Goal: Information Seeking & Learning: Learn about a topic

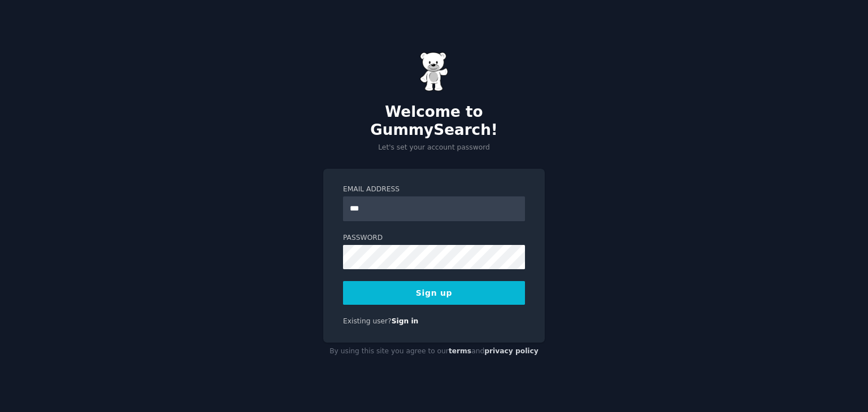
type input "**********"
click at [420, 281] on button "Sign up" at bounding box center [434, 293] width 182 height 24
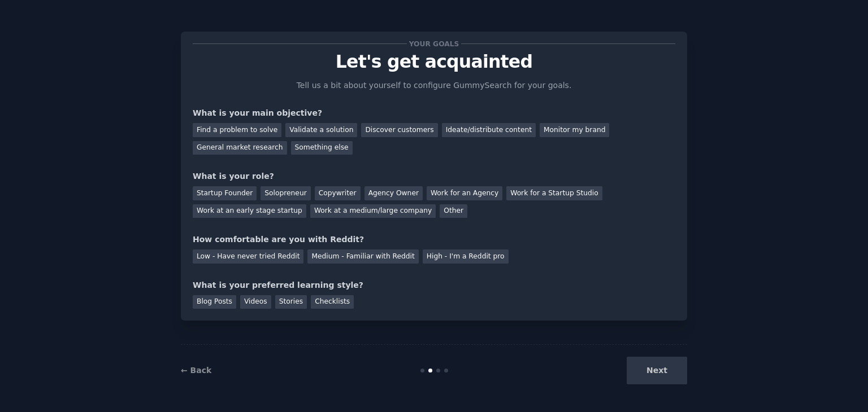
click at [673, 373] on div "Next" at bounding box center [602, 371] width 169 height 28
click at [654, 366] on div "Next" at bounding box center [602, 371] width 169 height 28
click at [671, 375] on div "Next" at bounding box center [602, 371] width 169 height 28
click at [659, 371] on div "Next" at bounding box center [602, 371] width 169 height 28
click at [389, 134] on div "Discover customers" at bounding box center [399, 130] width 76 height 14
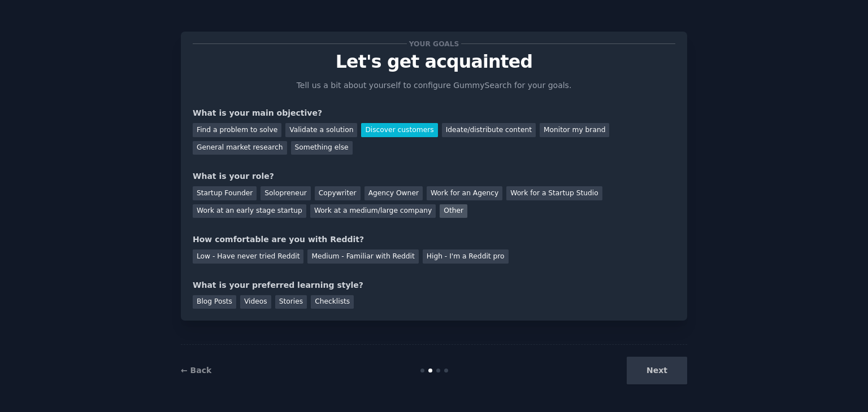
click at [440, 211] on div "Other" at bounding box center [454, 212] width 28 height 14
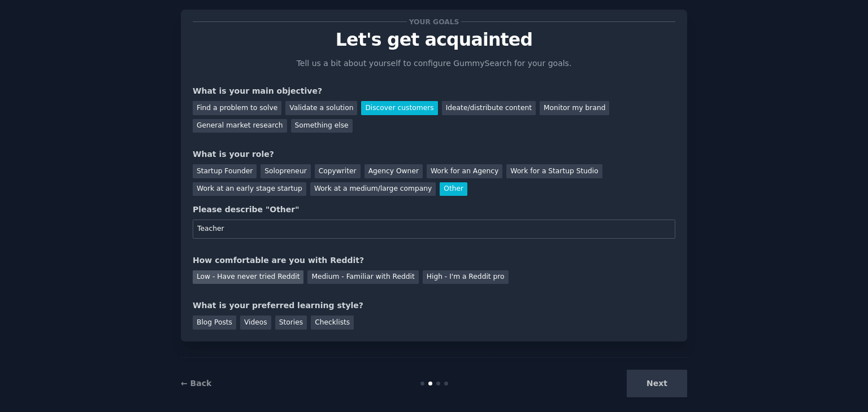
scroll to position [34, 0]
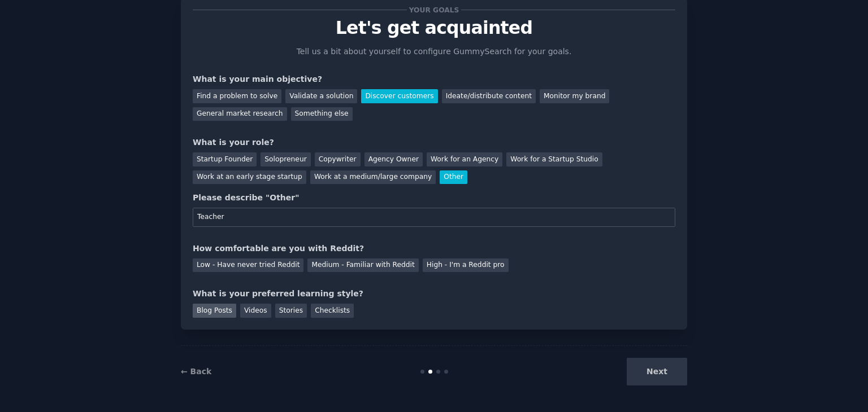
type input "Teacher"
click at [212, 307] on div "Blog Posts" at bounding box center [214, 311] width 43 height 14
click at [238, 265] on div "Low - Have never tried Reddit" at bounding box center [248, 266] width 111 height 14
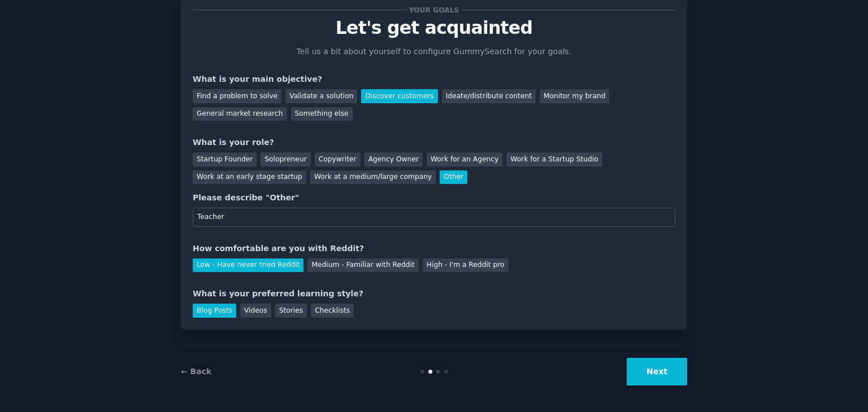
click at [662, 374] on button "Next" at bounding box center [657, 372] width 60 height 28
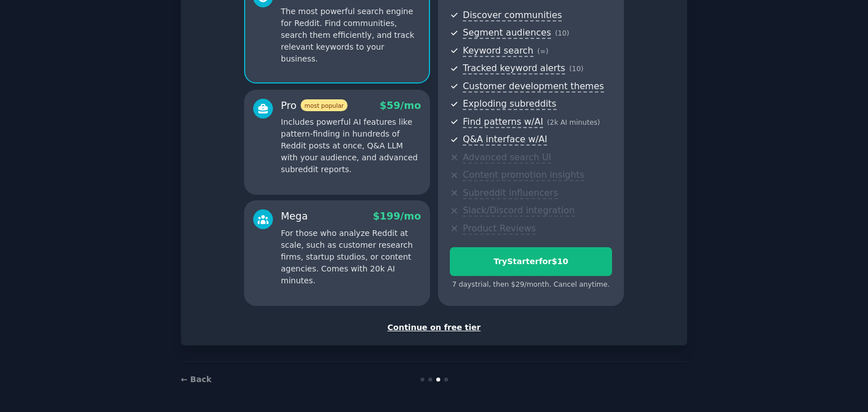
scroll to position [123, 0]
click at [432, 324] on div "Continue on free tier" at bounding box center [434, 327] width 482 height 12
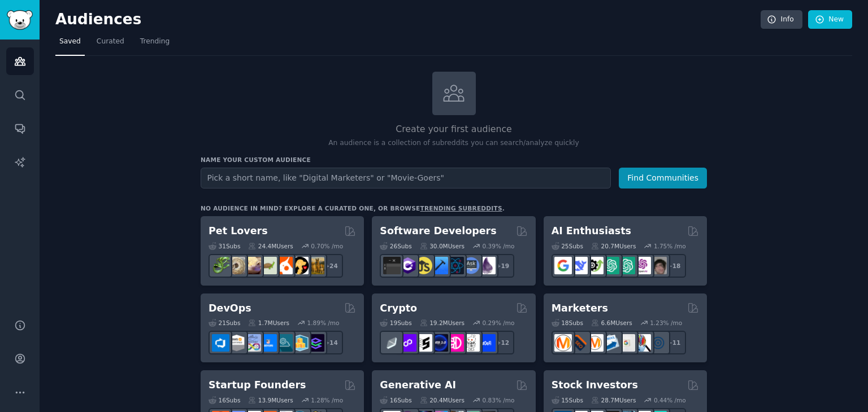
scroll to position [113, 0]
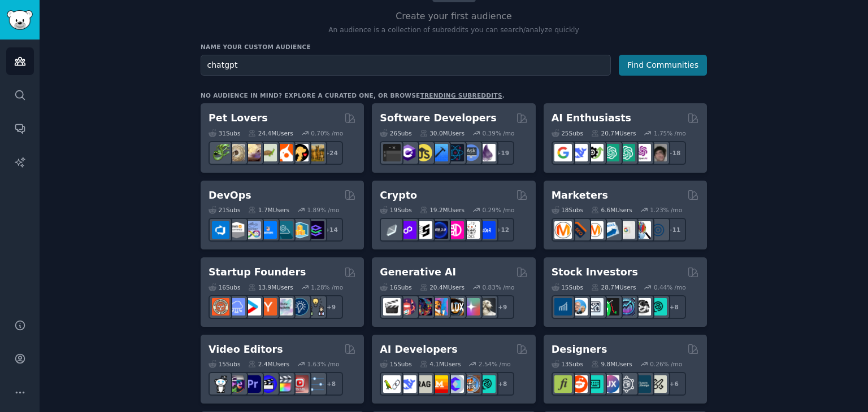
type input "chatgpt"
click at [678, 67] on button "Find Communities" at bounding box center [663, 65] width 88 height 21
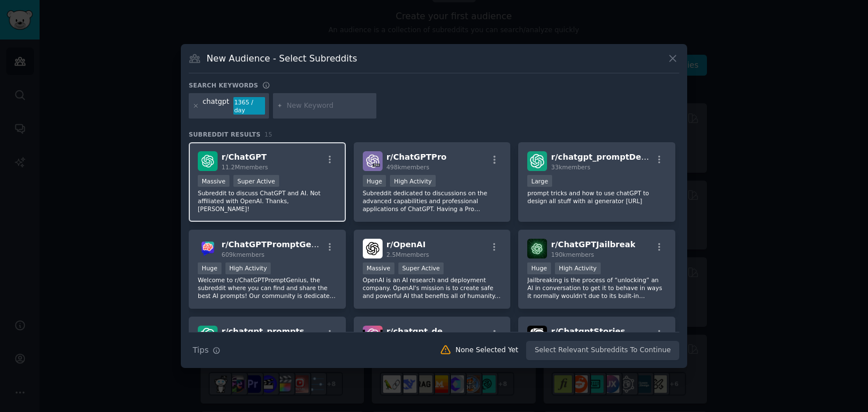
click at [295, 189] on p "Subreddit to discuss ChatGPT and AI. Not affiliated with OpenAI. Thanks, [PERSO…" at bounding box center [267, 201] width 139 height 24
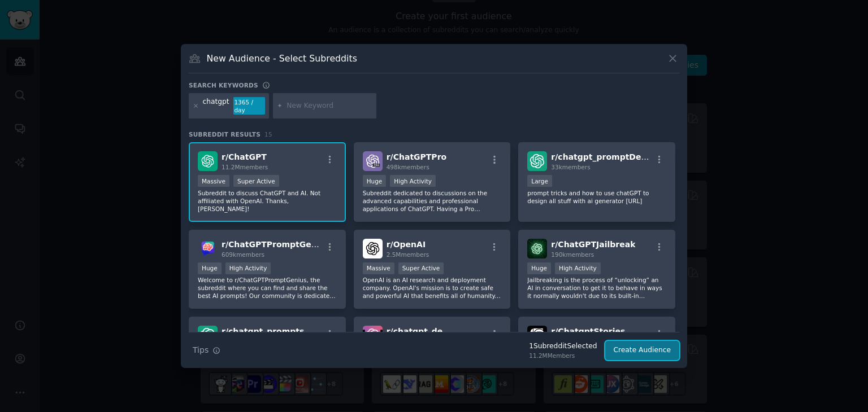
click at [638, 342] on button "Create Audience" at bounding box center [642, 350] width 75 height 19
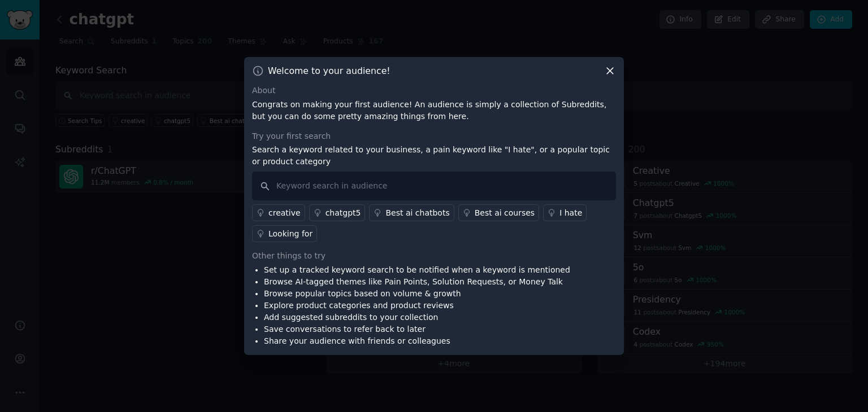
click at [608, 68] on icon at bounding box center [610, 71] width 6 height 6
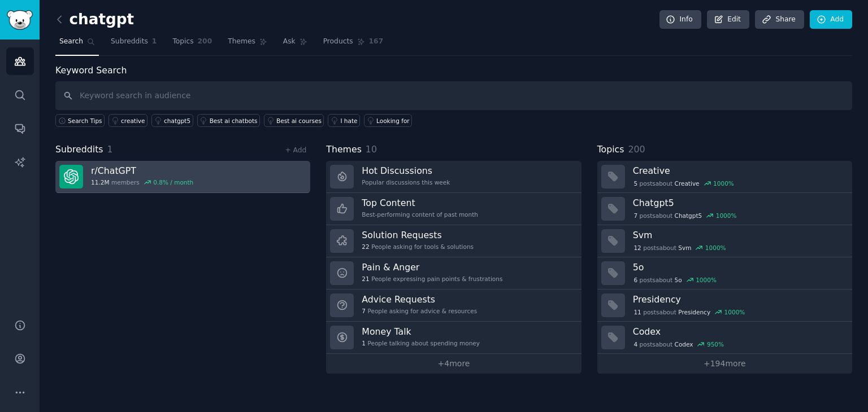
click at [223, 166] on link "r/ ChatGPT 11.2M members 0.8 % / month" at bounding box center [182, 177] width 255 height 32
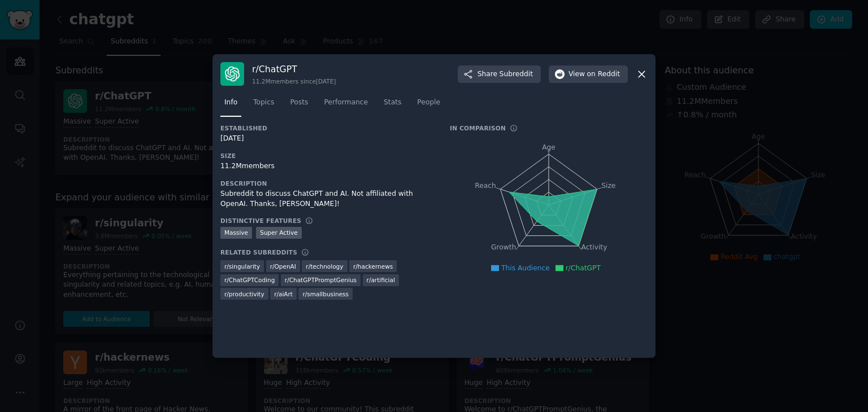
click at [717, 325] on div at bounding box center [434, 206] width 868 height 412
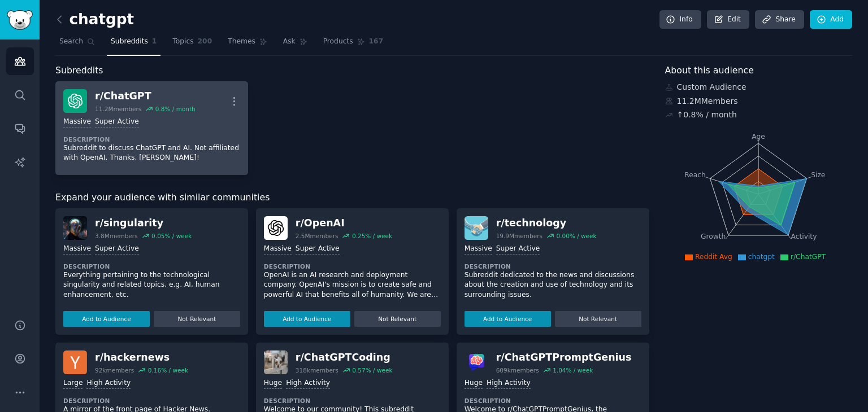
click at [202, 129] on div "Massive Super Active Description Subreddit to discuss ChatGPT and AI. Not affil…" at bounding box center [151, 140] width 177 height 54
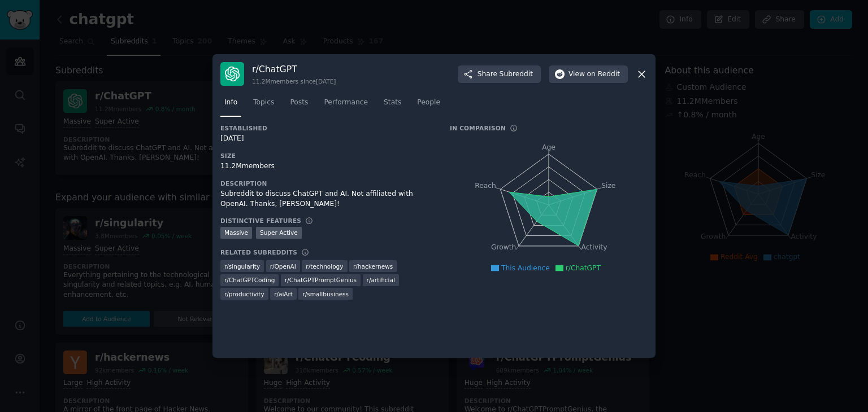
click at [721, 319] on div at bounding box center [434, 206] width 868 height 412
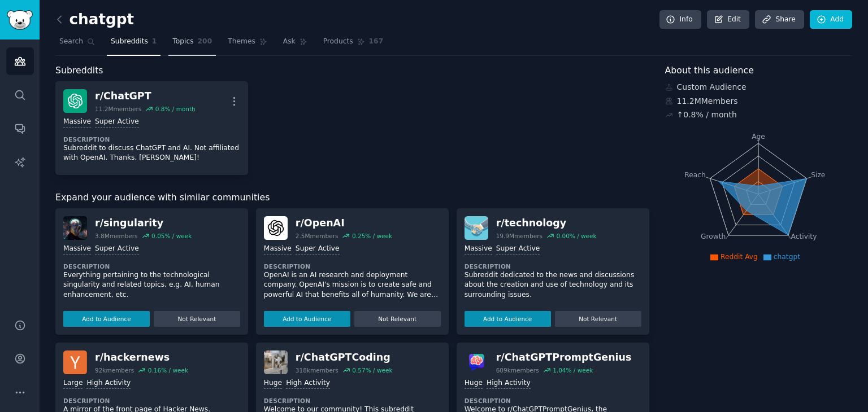
click at [184, 44] on span "Topics" at bounding box center [182, 42] width 21 height 10
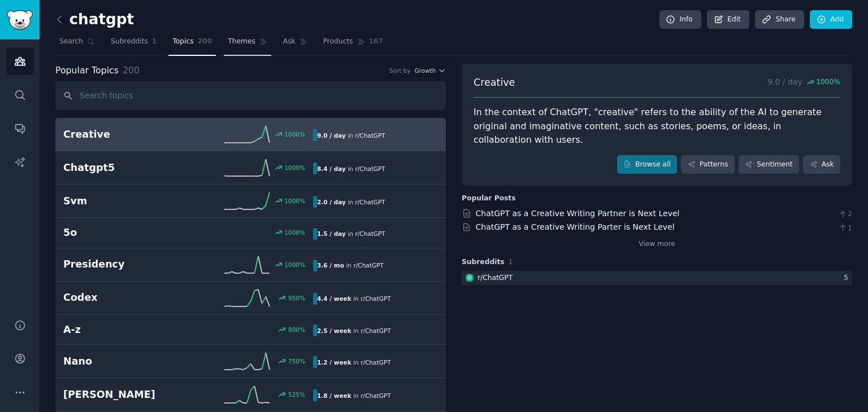
click at [234, 40] on span "Themes" at bounding box center [242, 42] width 28 height 10
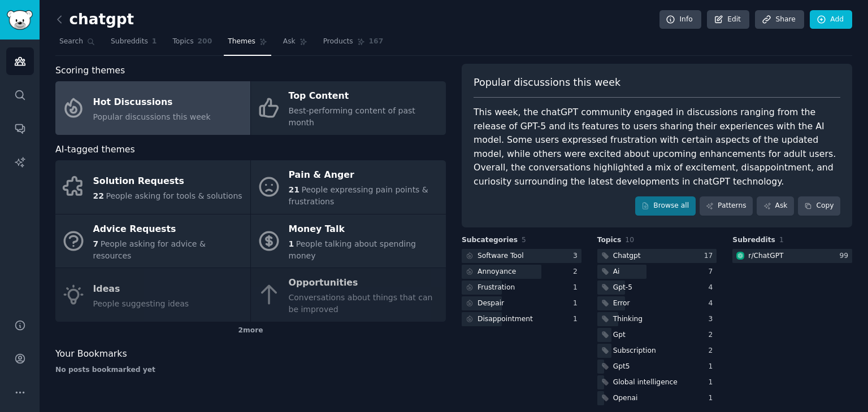
click at [199, 102] on link "Hot Discussions Popular discussions this week" at bounding box center [152, 108] width 195 height 54
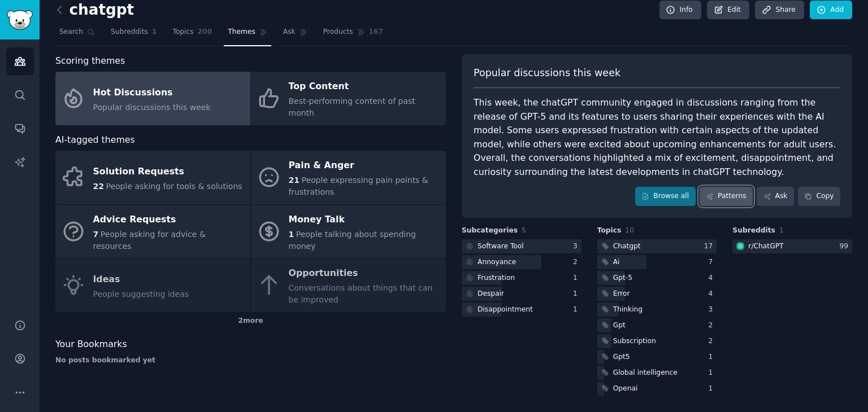
click at [726, 193] on link "Patterns" at bounding box center [725, 196] width 53 height 19
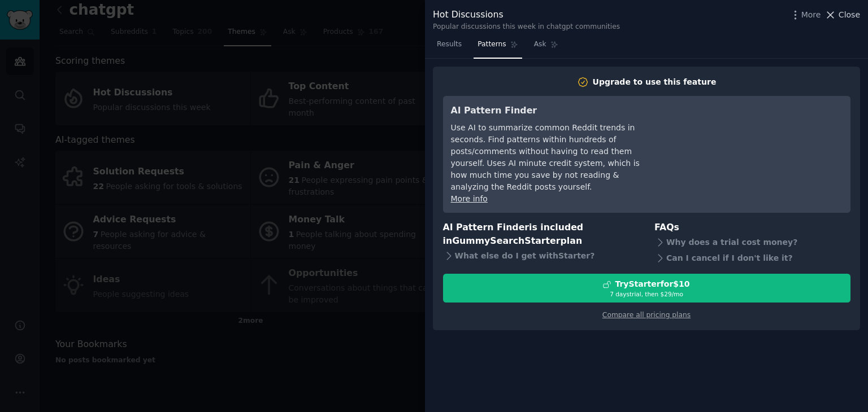
click at [842, 12] on span "Close" at bounding box center [848, 15] width 21 height 12
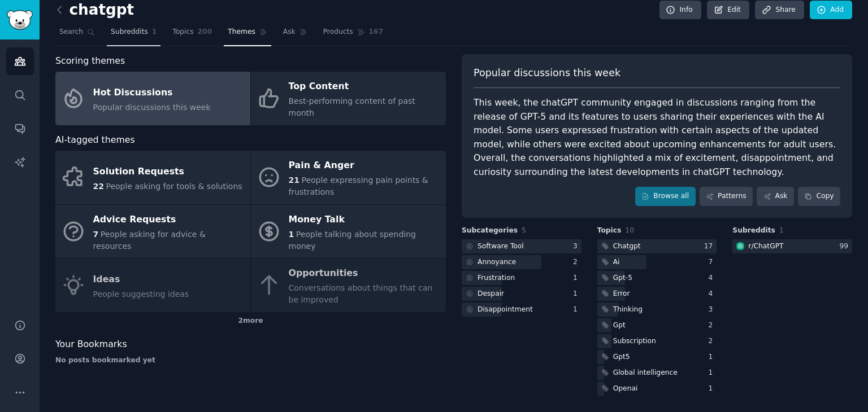
click at [116, 29] on span "Subreddits" at bounding box center [129, 32] width 37 height 10
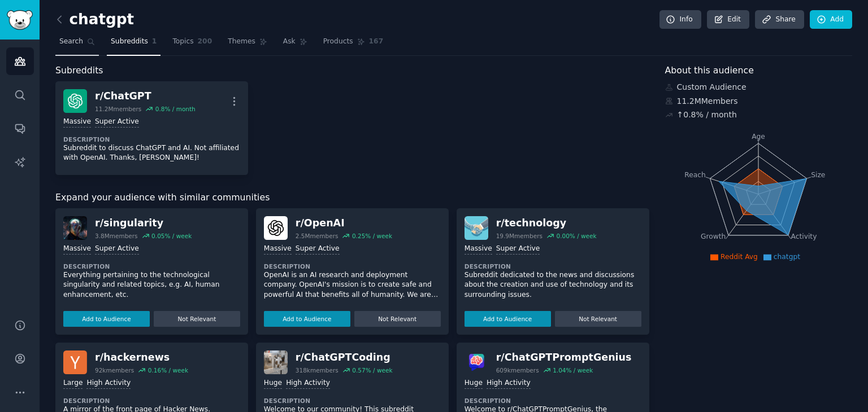
click at [72, 43] on span "Search" at bounding box center [71, 42] width 24 height 10
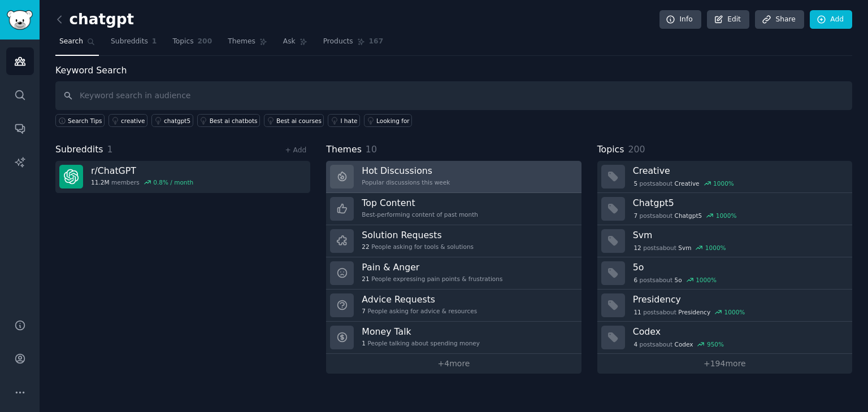
click at [455, 172] on link "Hot Discussions Popular discussions this week" at bounding box center [453, 177] width 255 height 32
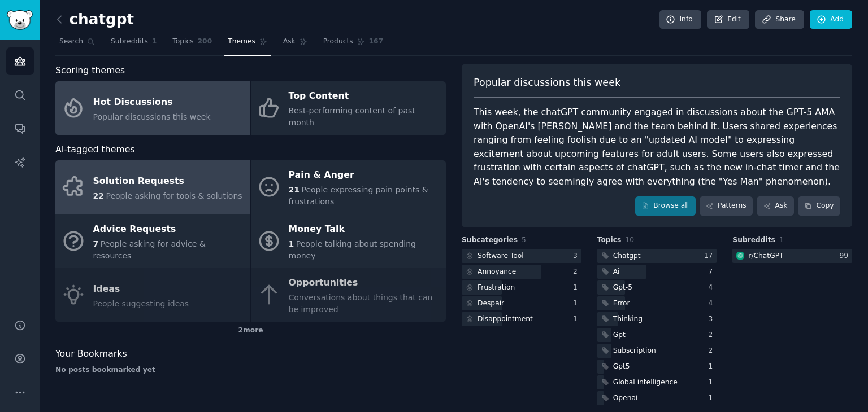
click at [132, 192] on span "People asking for tools & solutions" at bounding box center [174, 196] width 136 height 9
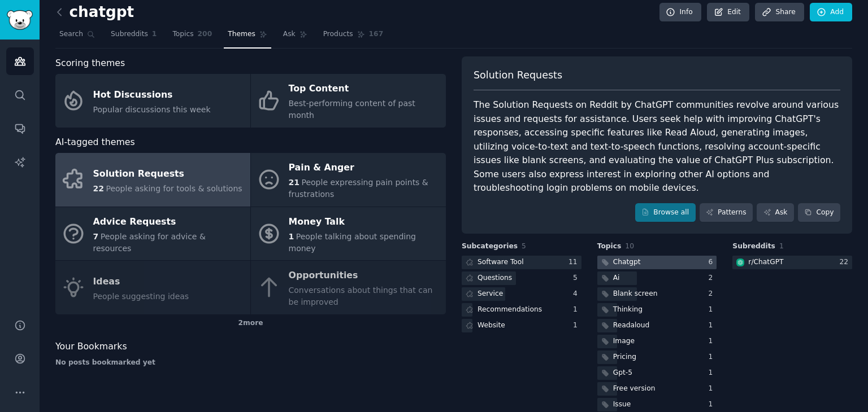
scroll to position [10, 0]
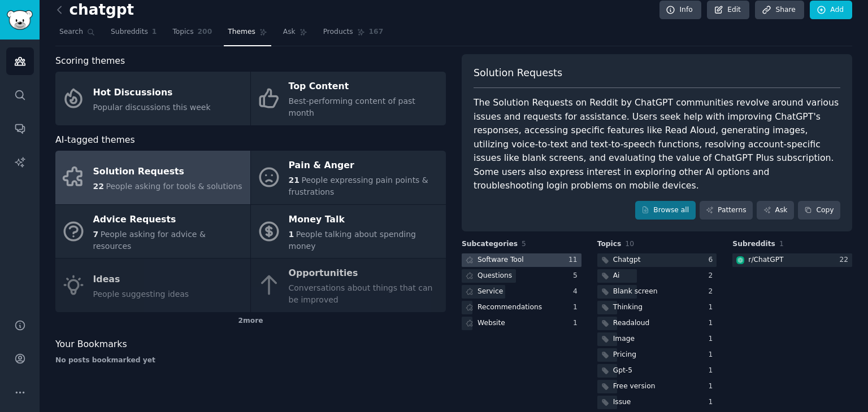
click at [527, 254] on div at bounding box center [522, 261] width 120 height 14
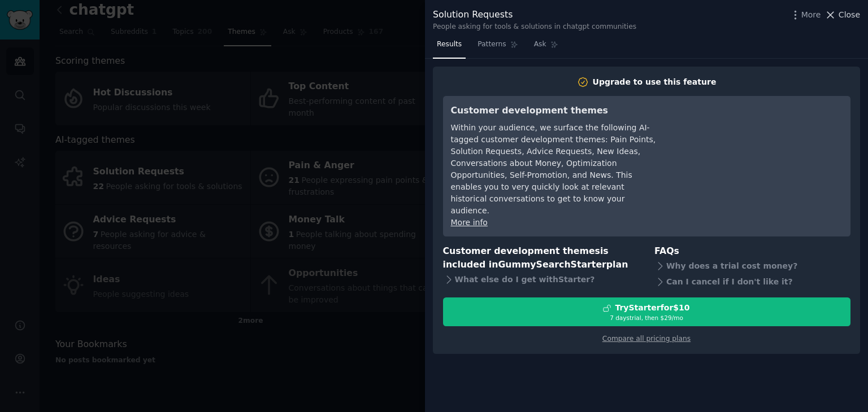
click at [842, 10] on span "Close" at bounding box center [848, 15] width 21 height 12
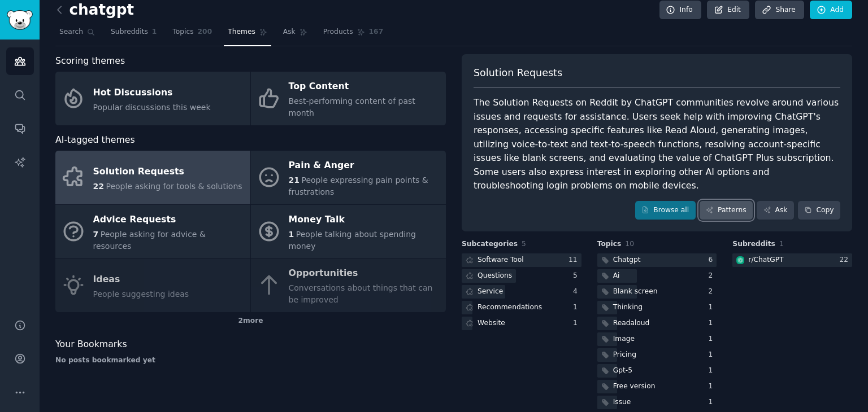
click at [726, 201] on link "Patterns" at bounding box center [725, 210] width 53 height 19
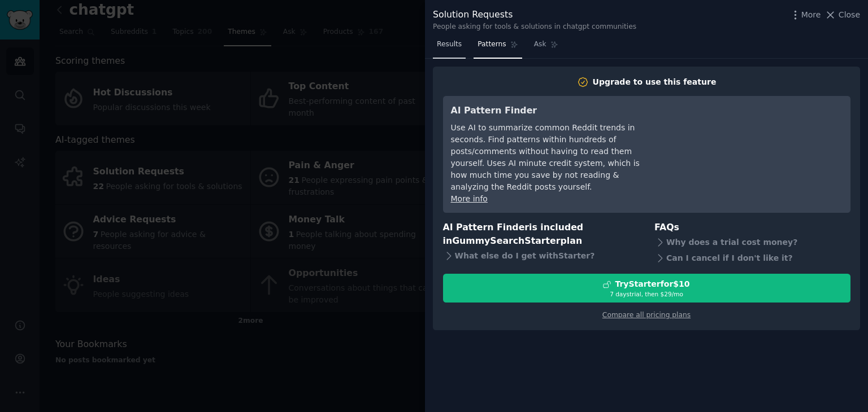
click at [447, 45] on span "Results" at bounding box center [449, 45] width 25 height 10
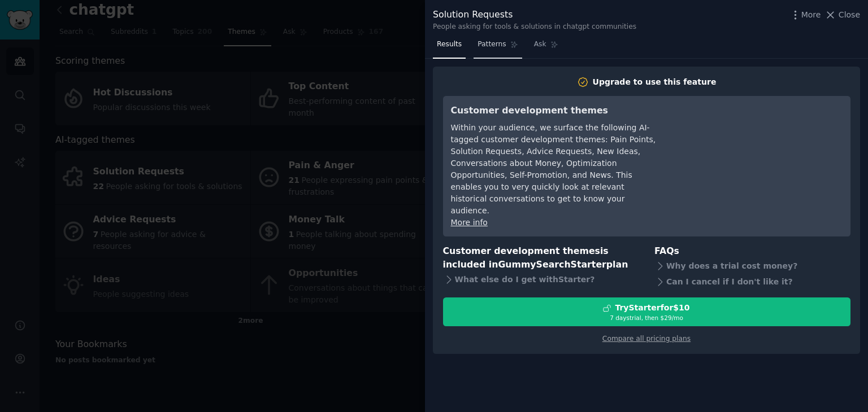
click at [490, 46] on span "Patterns" at bounding box center [491, 45] width 28 height 10
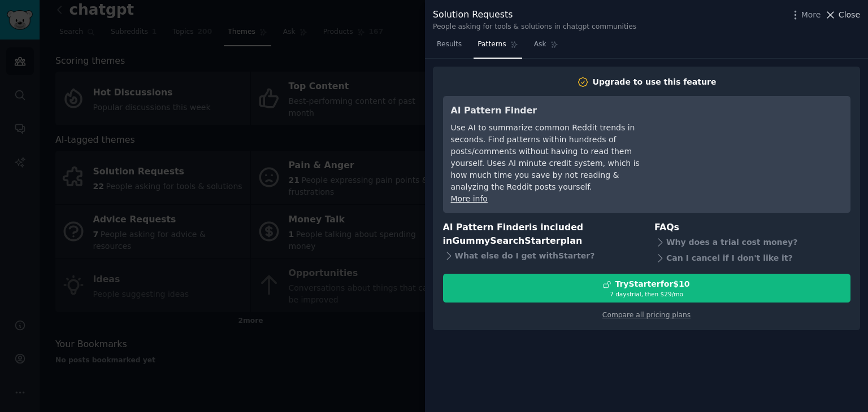
click at [832, 20] on icon at bounding box center [830, 15] width 12 height 12
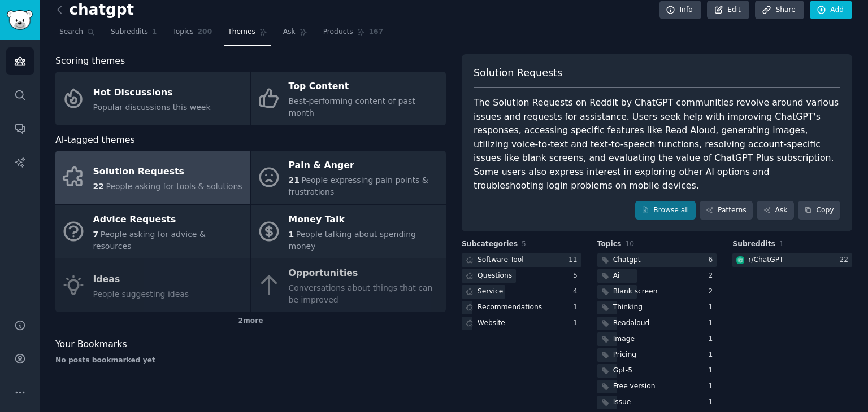
click at [53, 31] on div "chatgpt Info Edit Share Add Search Subreddits 1 Topics 200 Themes Ask Products …" at bounding box center [454, 208] width 828 height 437
click at [73, 25] on link "Search" at bounding box center [76, 34] width 43 height 23
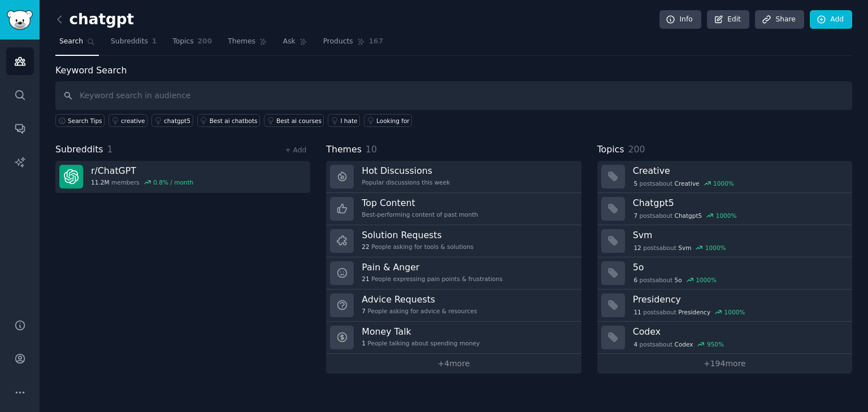
click at [145, 90] on input "text" at bounding box center [453, 95] width 797 height 29
type input "ia"
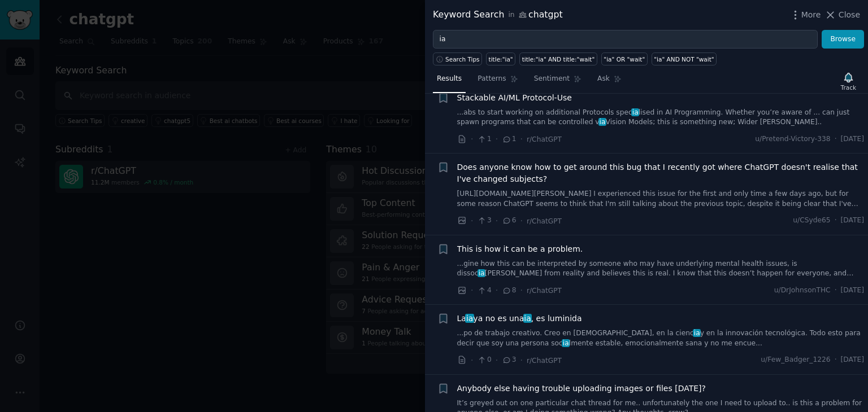
scroll to position [1864, 0]
